Goal: Information Seeking & Learning: Learn about a topic

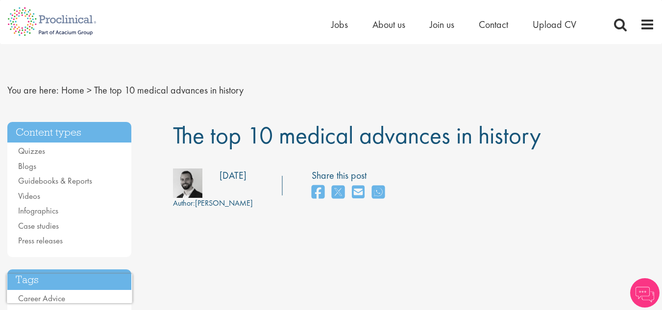
click at [397, 200] on div "Author: [PERSON_NAME] Posting date: [DATE] Share this post" at bounding box center [414, 189] width 497 height 41
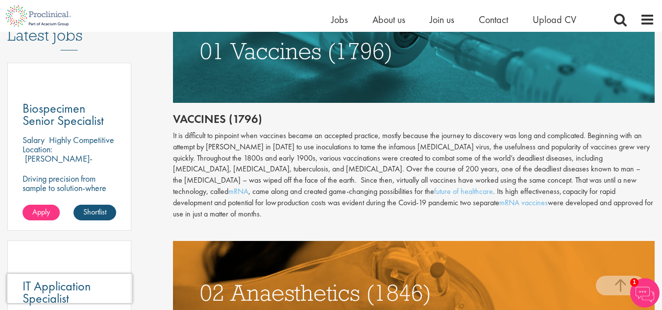
scroll to position [569, 0]
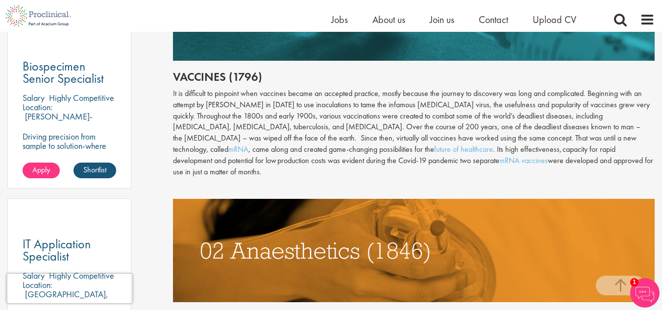
drag, startPoint x: 172, startPoint y: 75, endPoint x: 627, endPoint y: 159, distance: 462.6
copy div "Loremips (7837) Do si ametconse ad elitsedd eius temporin utlabo et dolorema al…"
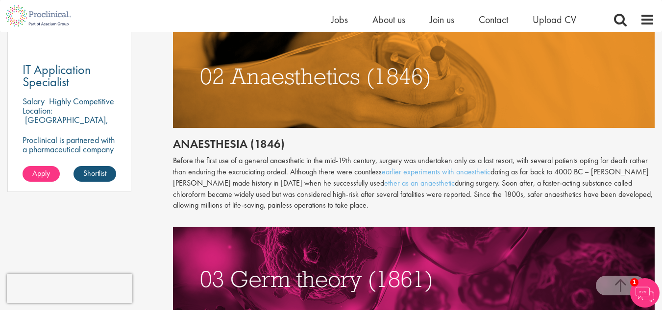
scroll to position [745, 0]
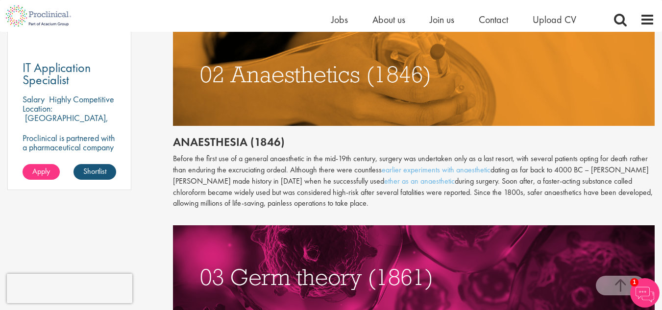
drag, startPoint x: 174, startPoint y: 130, endPoint x: 355, endPoint y: 198, distance: 193.6
click at [355, 198] on div "Throughout history, disease has been a subject of fear and fascination in equal…" at bounding box center [414, 143] width 482 height 845
copy div "Anaesthesia (1846) Before the first use of a [MEDICAL_DATA] in the mid-19th cen…"
click at [534, 197] on p "Before the first use of a [MEDICAL_DATA] in the mid-19th century, surgery was u…" at bounding box center [414, 181] width 482 height 56
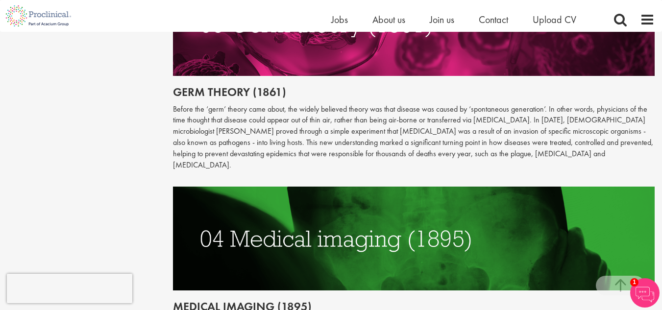
scroll to position [1000, 0]
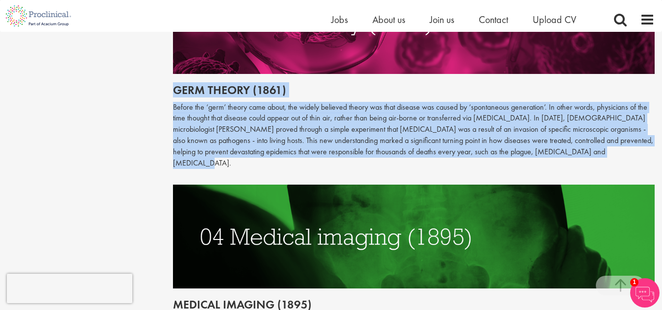
drag, startPoint x: 175, startPoint y: 78, endPoint x: 584, endPoint y: 145, distance: 415.1
copy div "Germ theory (1861) Before the ‘germ’ theory came about, the widely believed the…"
